Goal: Check status

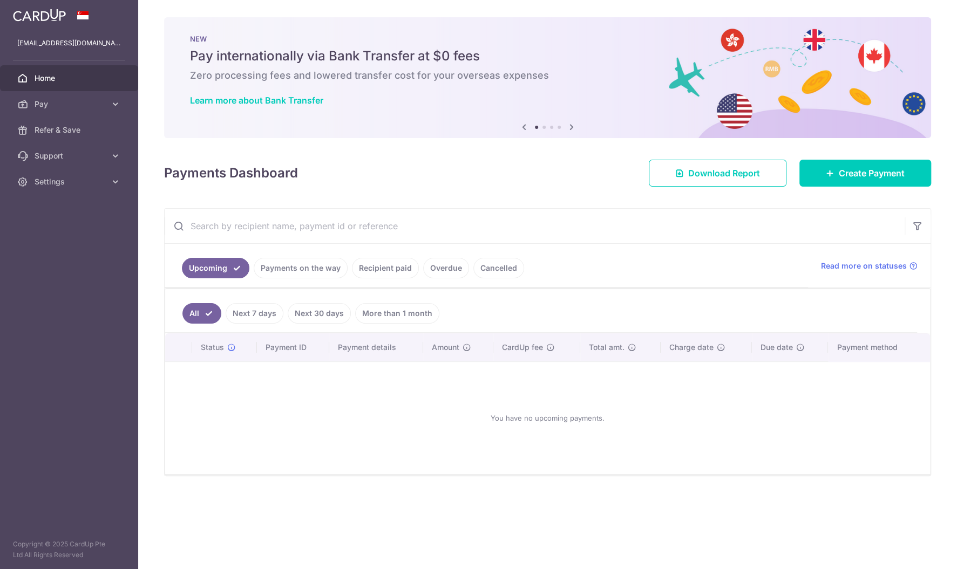
click at [253, 310] on link "Next 7 days" at bounding box center [255, 313] width 58 height 21
click at [322, 312] on link "Next 30 days" at bounding box center [319, 313] width 63 height 21
click at [398, 312] on link "More than 1 month" at bounding box center [397, 313] width 84 height 21
click at [285, 269] on link "Payments on the way" at bounding box center [301, 268] width 94 height 21
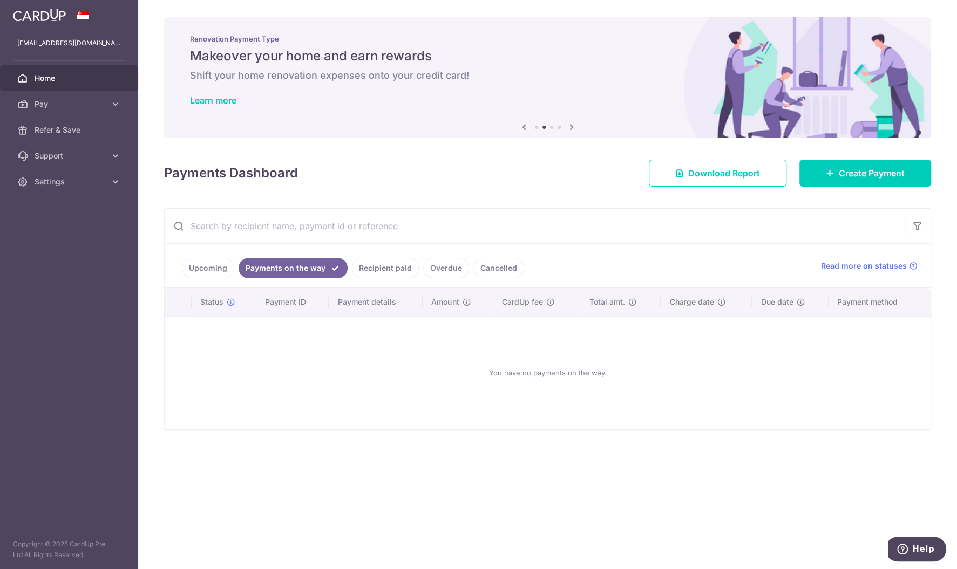
click at [442, 268] on link "Overdue" at bounding box center [446, 268] width 46 height 21
